Goal: Find specific page/section: Find specific page/section

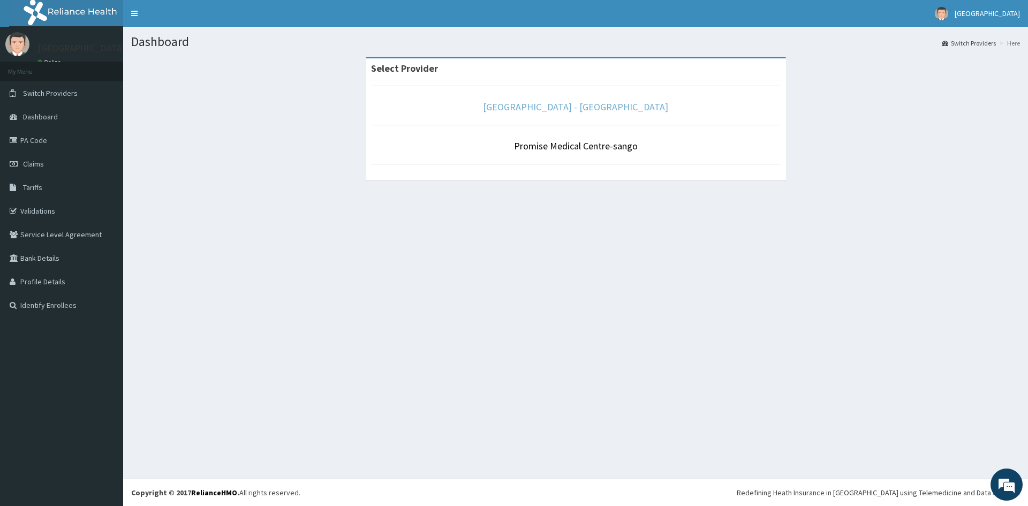
click at [592, 109] on link "[GEOGRAPHIC_DATA] - [GEOGRAPHIC_DATA]" at bounding box center [575, 107] width 185 height 12
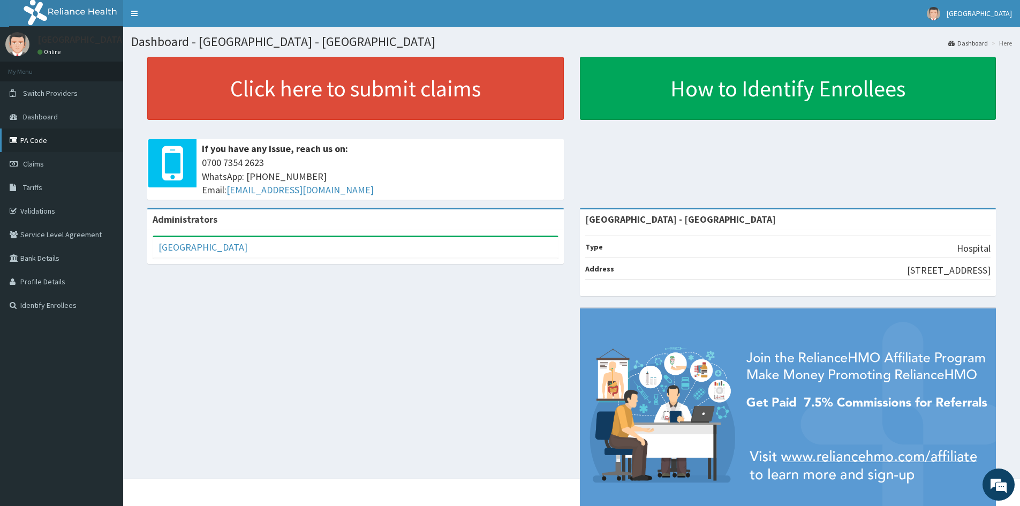
click at [39, 137] on link "PA Code" at bounding box center [61, 140] width 123 height 24
